Goal: Task Accomplishment & Management: Manage account settings

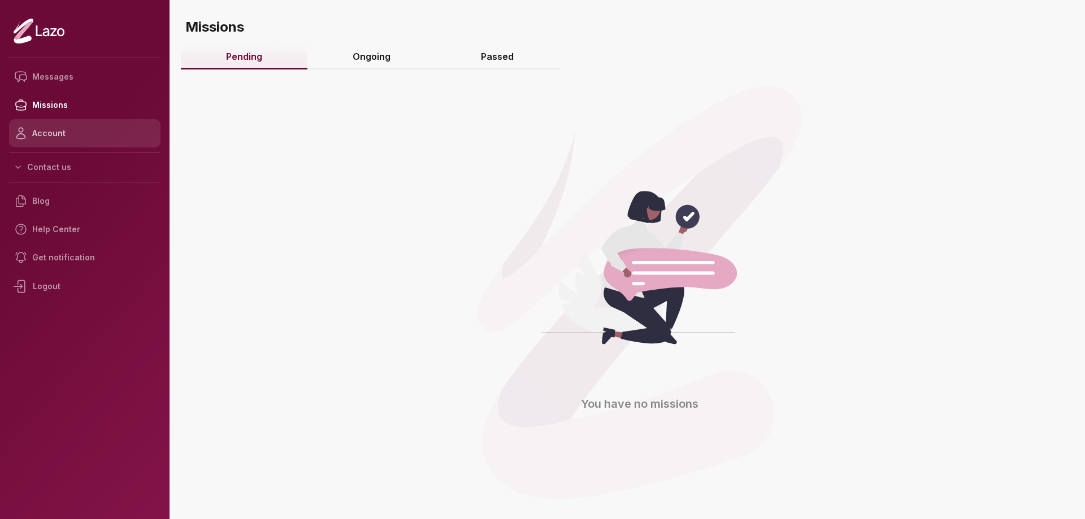
click at [58, 134] on link "Account" at bounding box center [84, 133] width 151 height 28
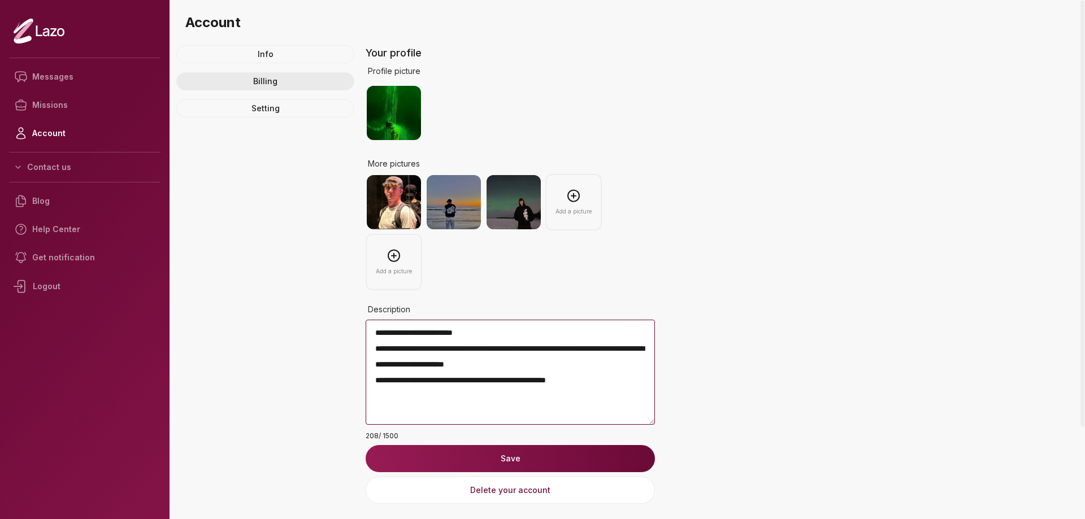
click at [267, 84] on link "Billing" at bounding box center [265, 81] width 178 height 18
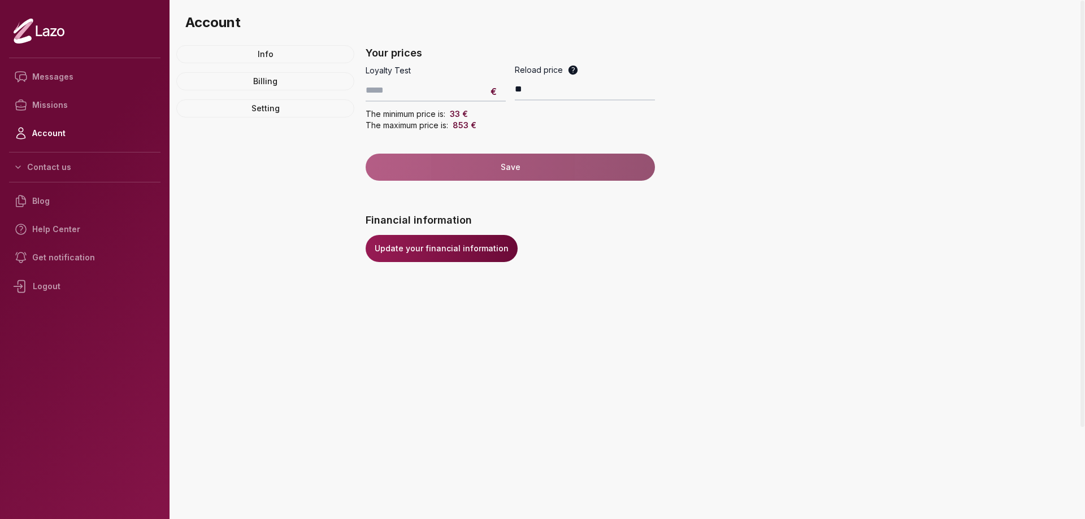
click at [451, 253] on link "Update your financial information" at bounding box center [442, 248] width 152 height 27
click at [47, 291] on div "Logout" at bounding box center [84, 286] width 151 height 29
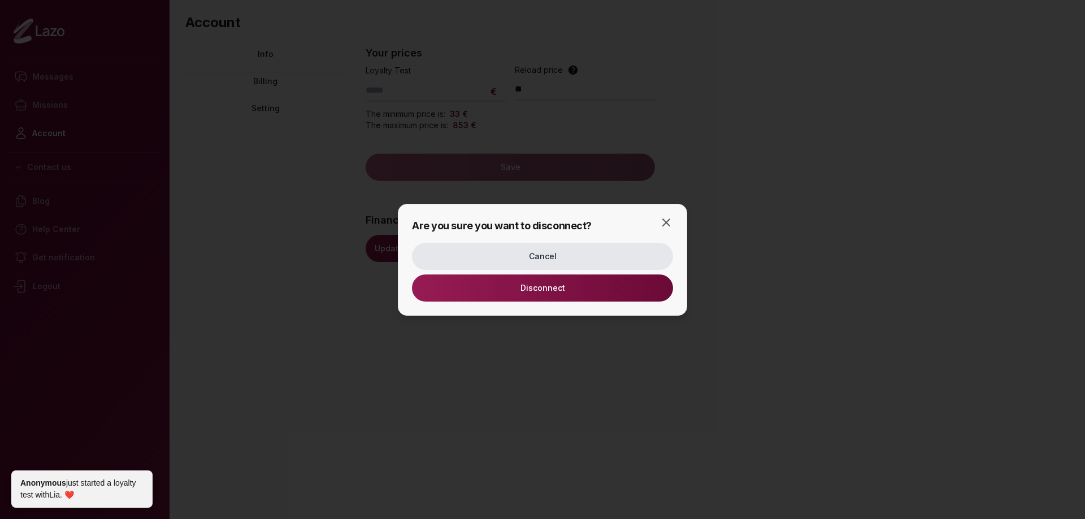
click at [480, 296] on button "Disconnect" at bounding box center [542, 288] width 261 height 27
